Goal: Task Accomplishment & Management: Use online tool/utility

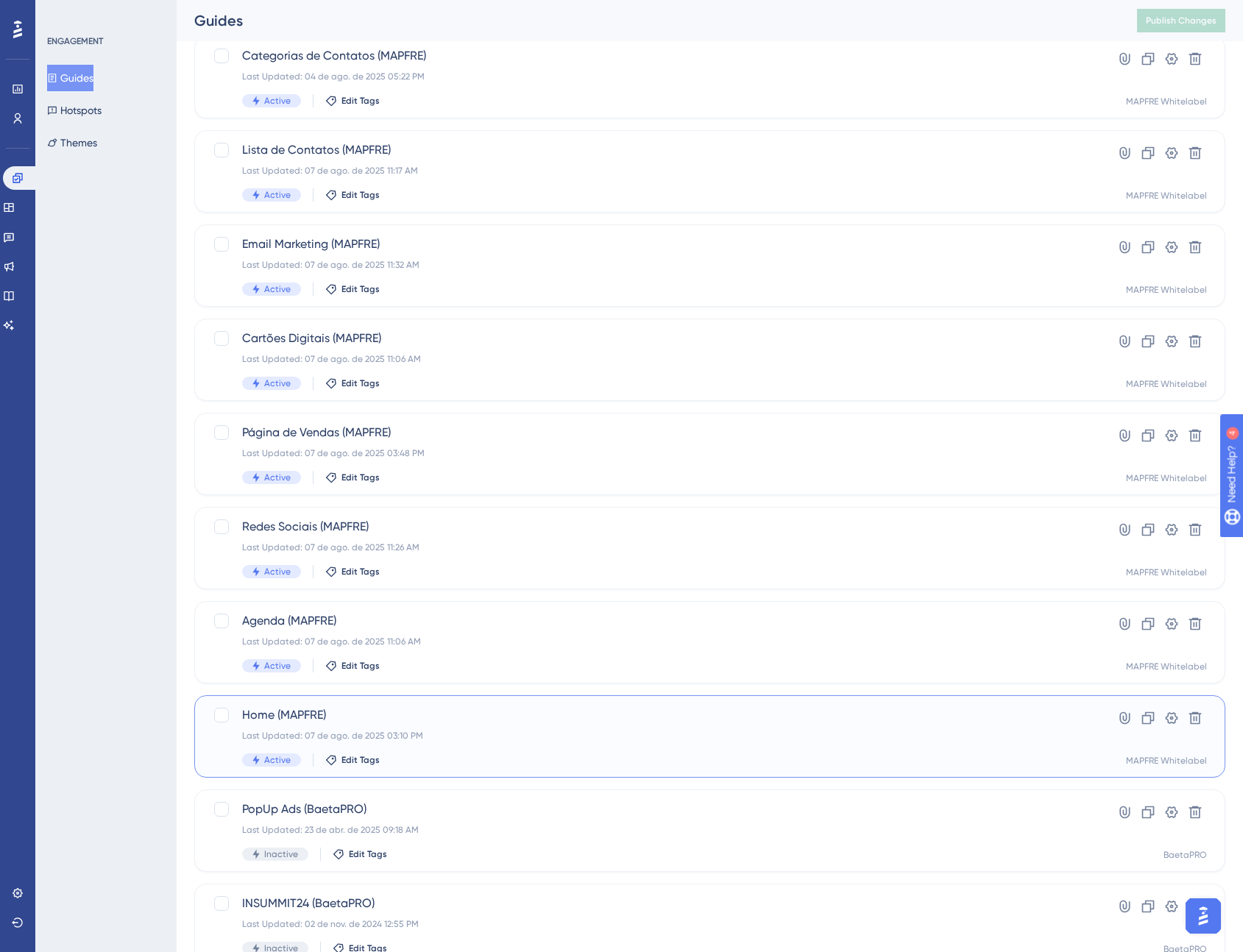
click at [804, 721] on span "Home (MAPFRE)" at bounding box center [651, 715] width 818 height 17
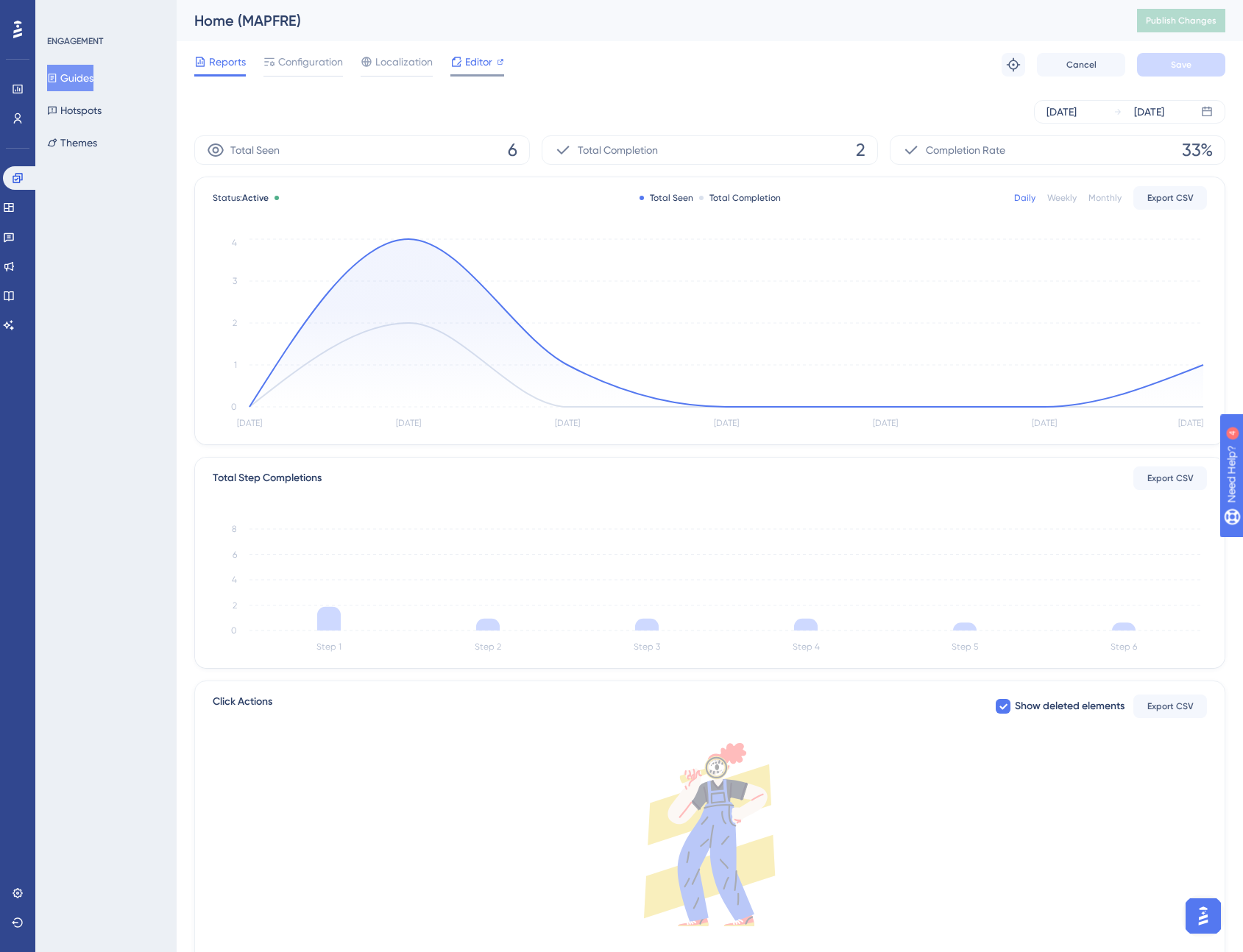
click at [476, 57] on span "Editor" at bounding box center [479, 62] width 27 height 17
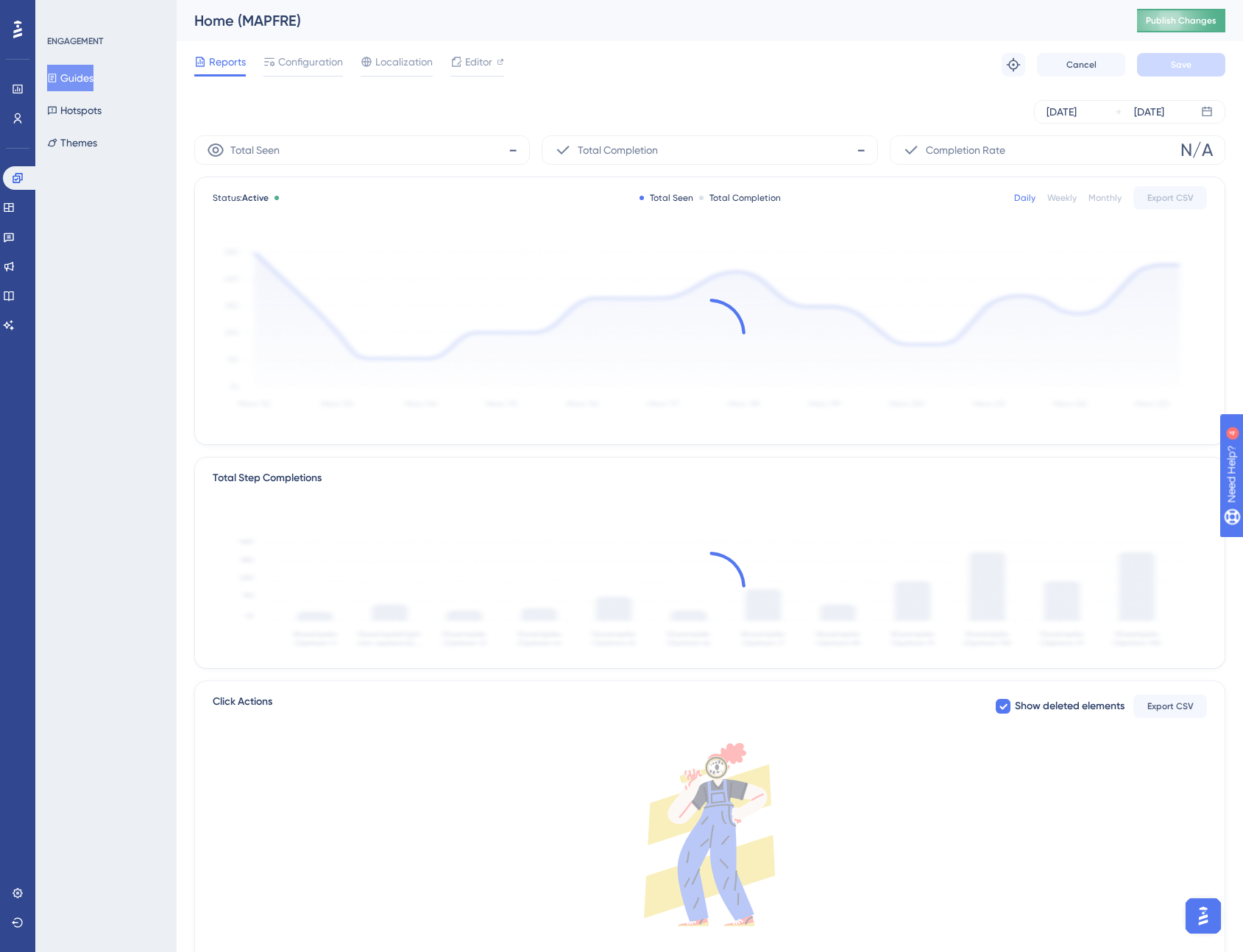
click at [1174, 22] on span "Publish Changes" at bounding box center [1181, 20] width 71 height 12
